Goal: Check status: Check status

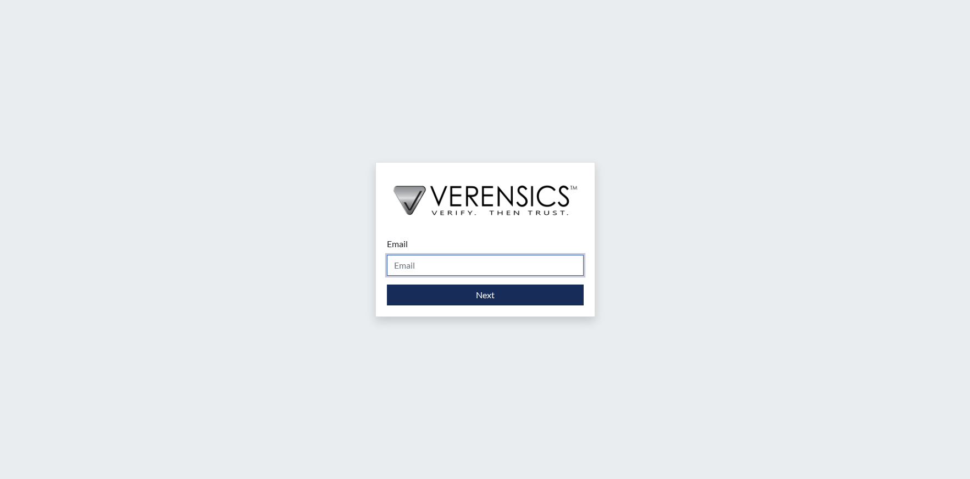
type input "[PERSON_NAME][EMAIL_ADDRESS][DOMAIN_NAME]"
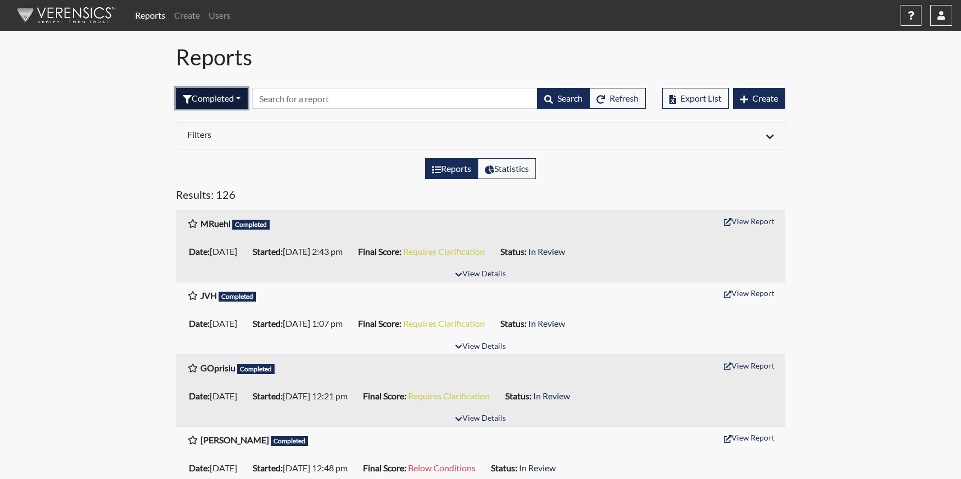
click at [224, 97] on button "Completed" at bounding box center [212, 98] width 72 height 21
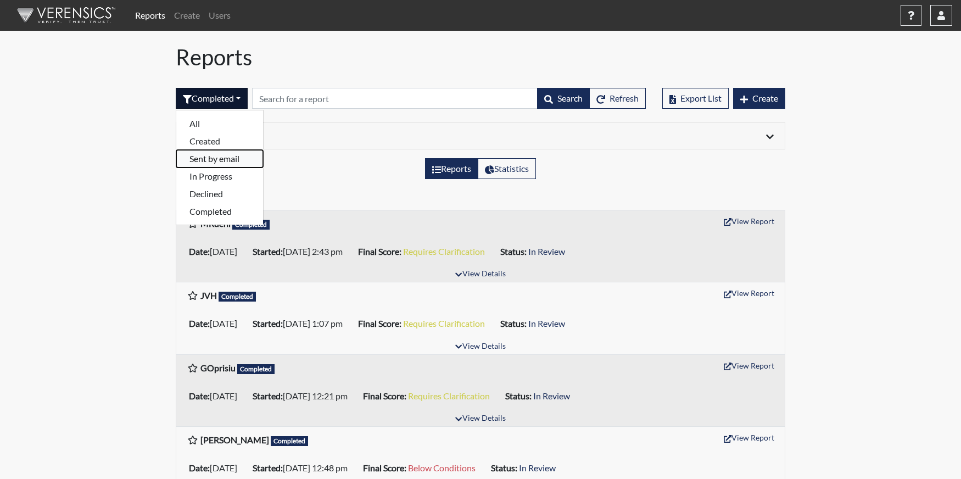
click at [218, 155] on button "Sent by email" at bounding box center [219, 159] width 87 height 18
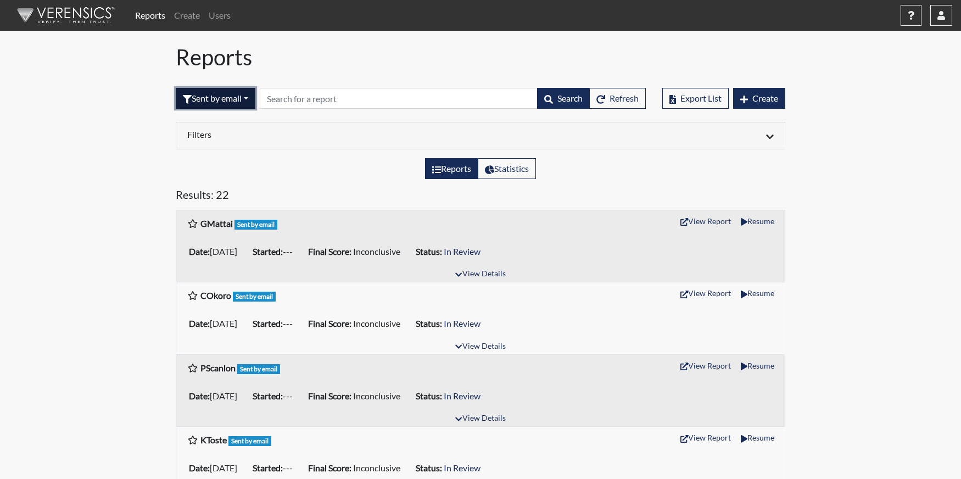
click at [229, 98] on button "Sent by email" at bounding box center [216, 98] width 80 height 21
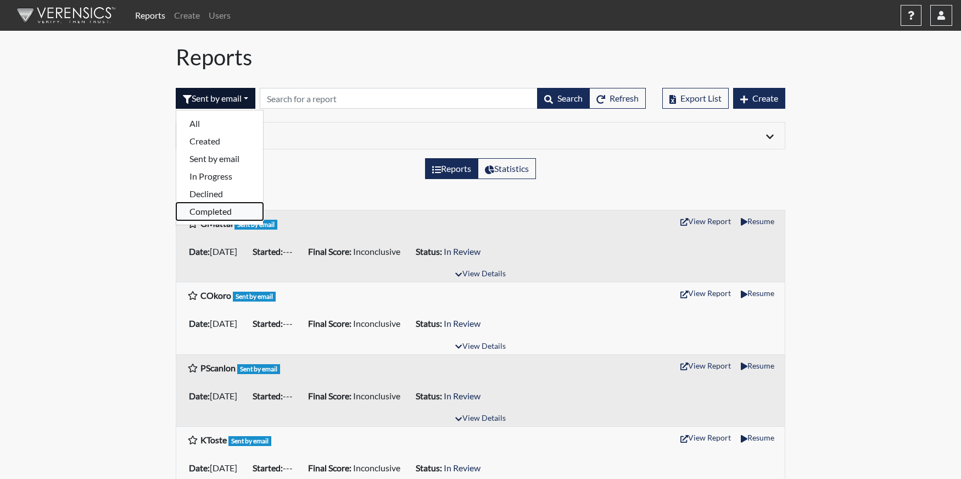
click at [209, 211] on button "Completed" at bounding box center [219, 212] width 87 height 18
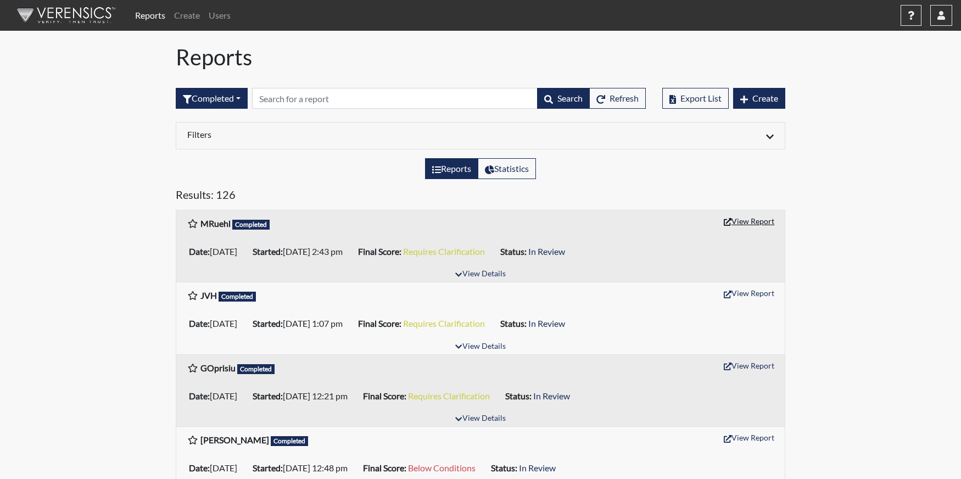
click at [758, 221] on button "View Report" at bounding box center [749, 221] width 60 height 17
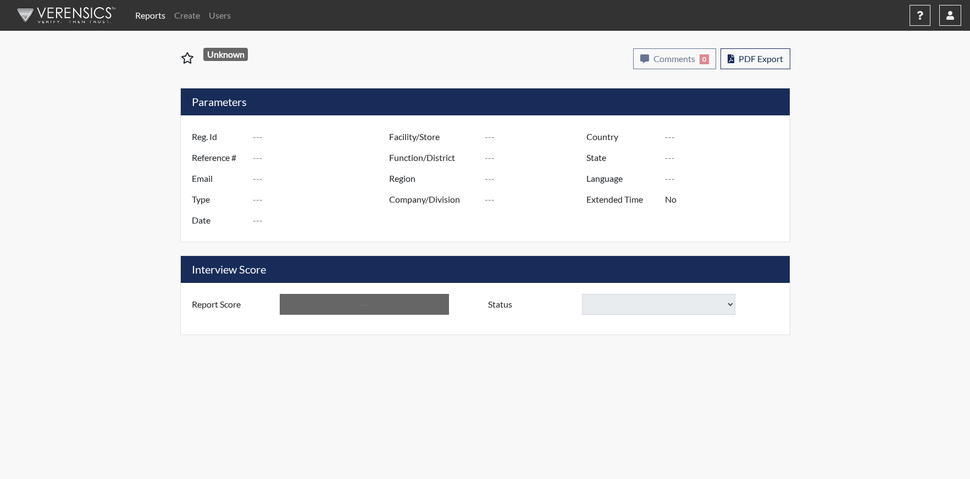
type input "MRuehl"
type input "51712"
type input "mariaruehl@outlook.com"
type input "Pre-Employment"
type input "Oct 13, 2025"
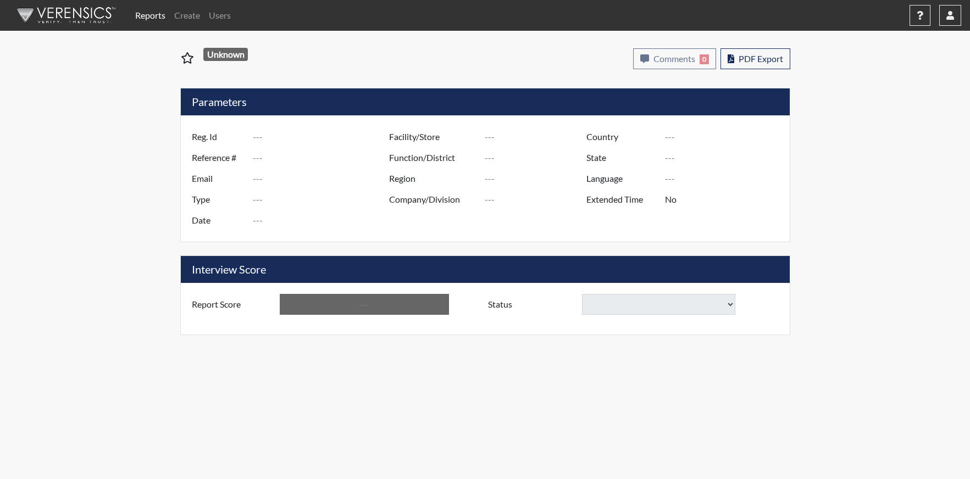
type input "US"
type input "Essay"
type input "[GEOGRAPHIC_DATA]"
type input "[US_STATE]"
type input "English"
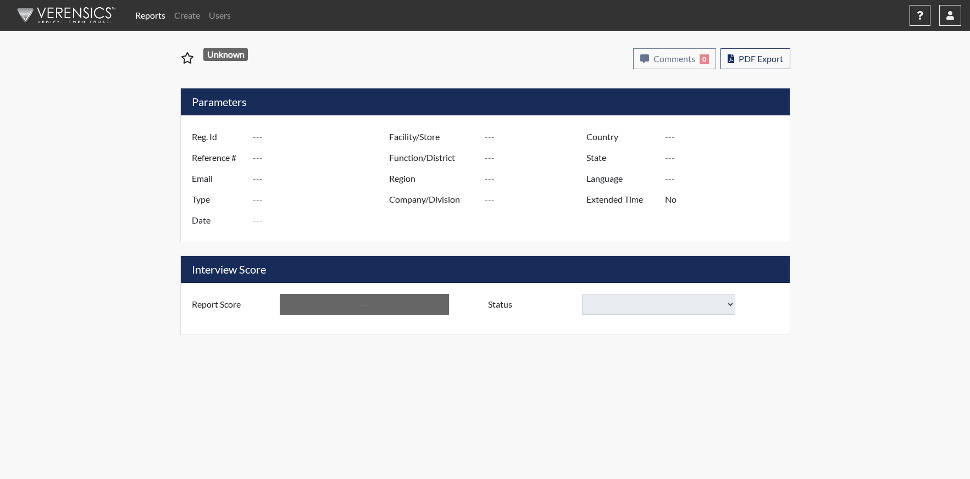
type input "Requires Clarification"
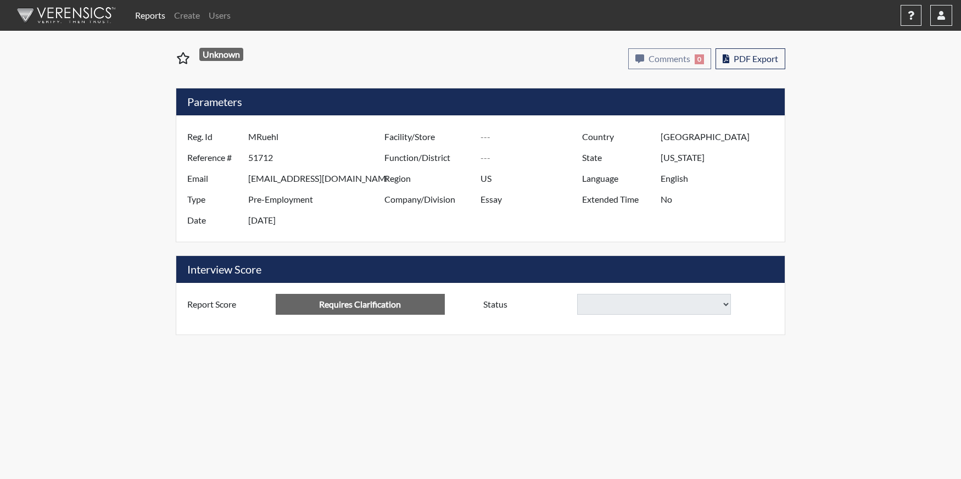
select select
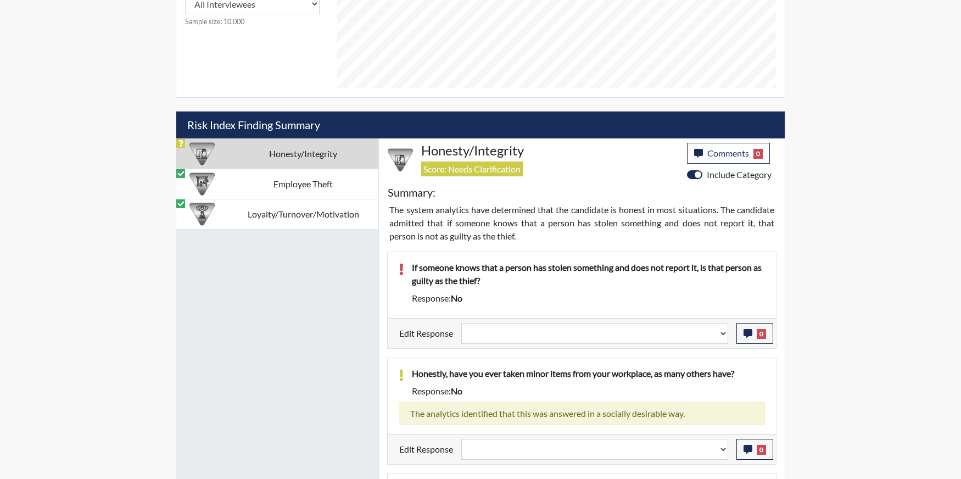
scroll to position [401, 0]
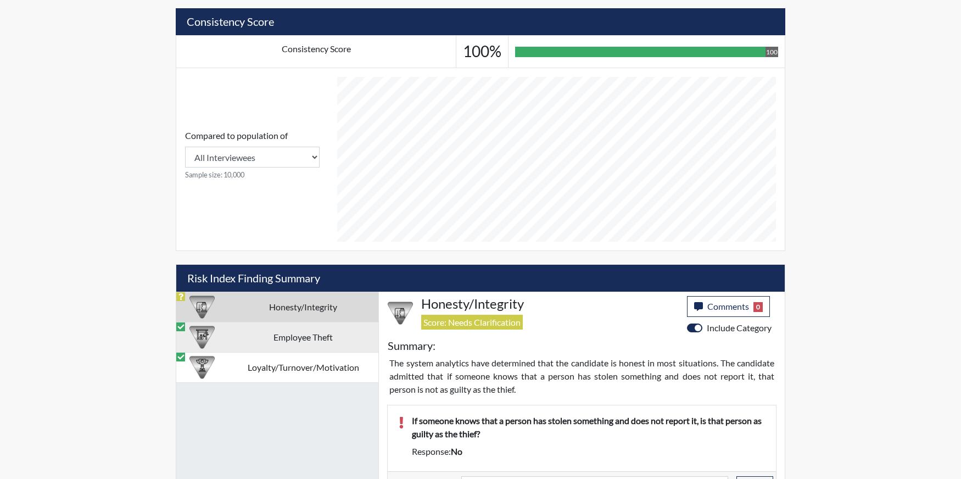
click at [316, 340] on td "Employee Theft" at bounding box center [303, 337] width 151 height 30
select select
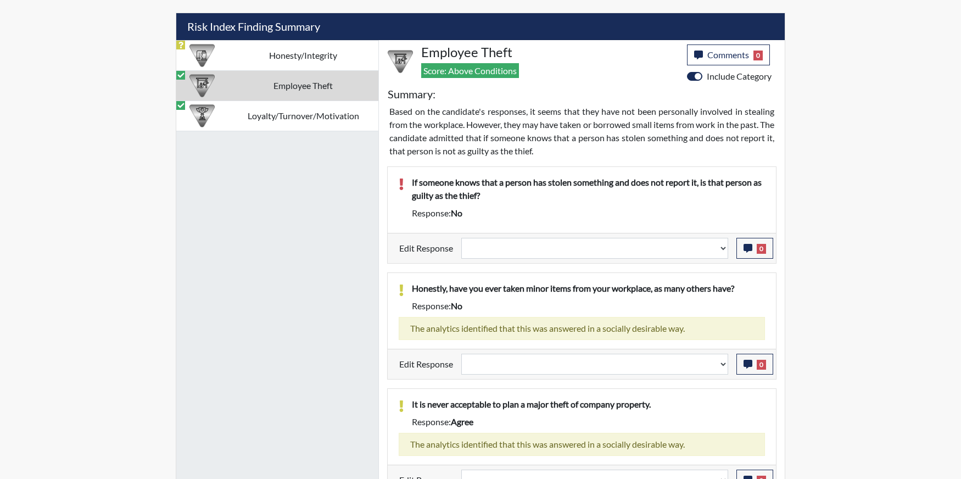
scroll to position [669, 0]
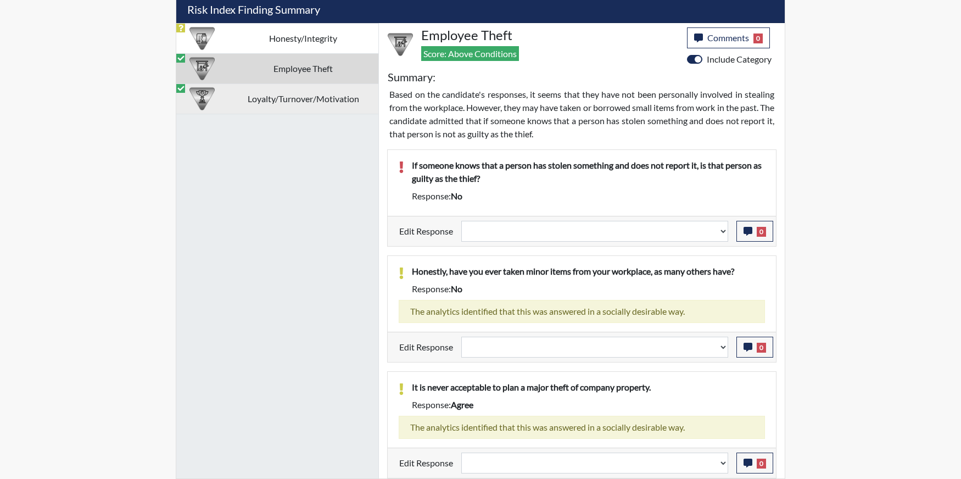
click at [299, 95] on td "Loyalty/Turnover/Motivation" at bounding box center [303, 99] width 151 height 30
select select
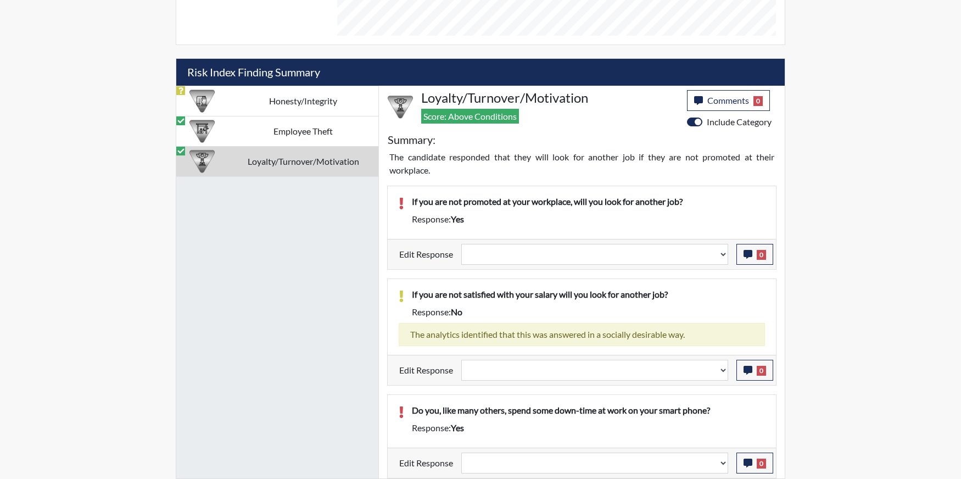
scroll to position [607, 0]
click at [297, 92] on td "Honesty/Integrity" at bounding box center [303, 101] width 151 height 30
select select
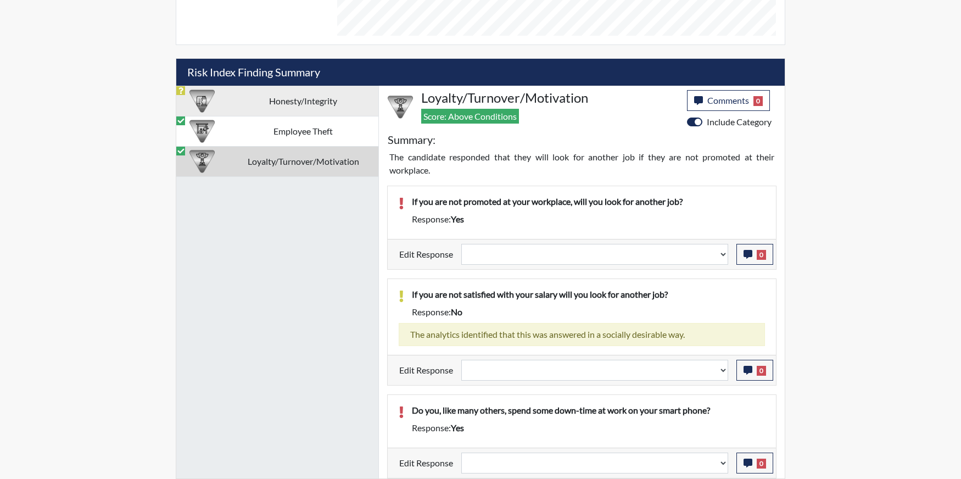
select select
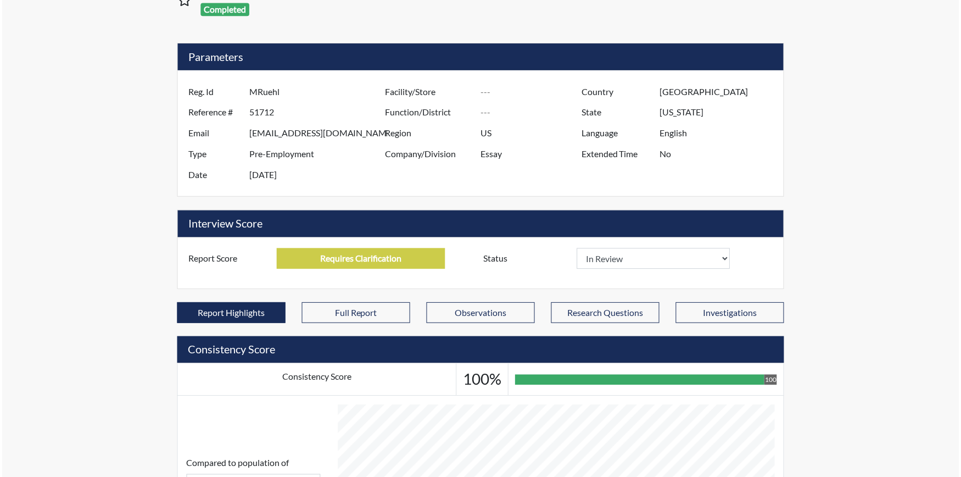
scroll to position [0, 0]
